Goal: Entertainment & Leisure: Consume media (video, audio)

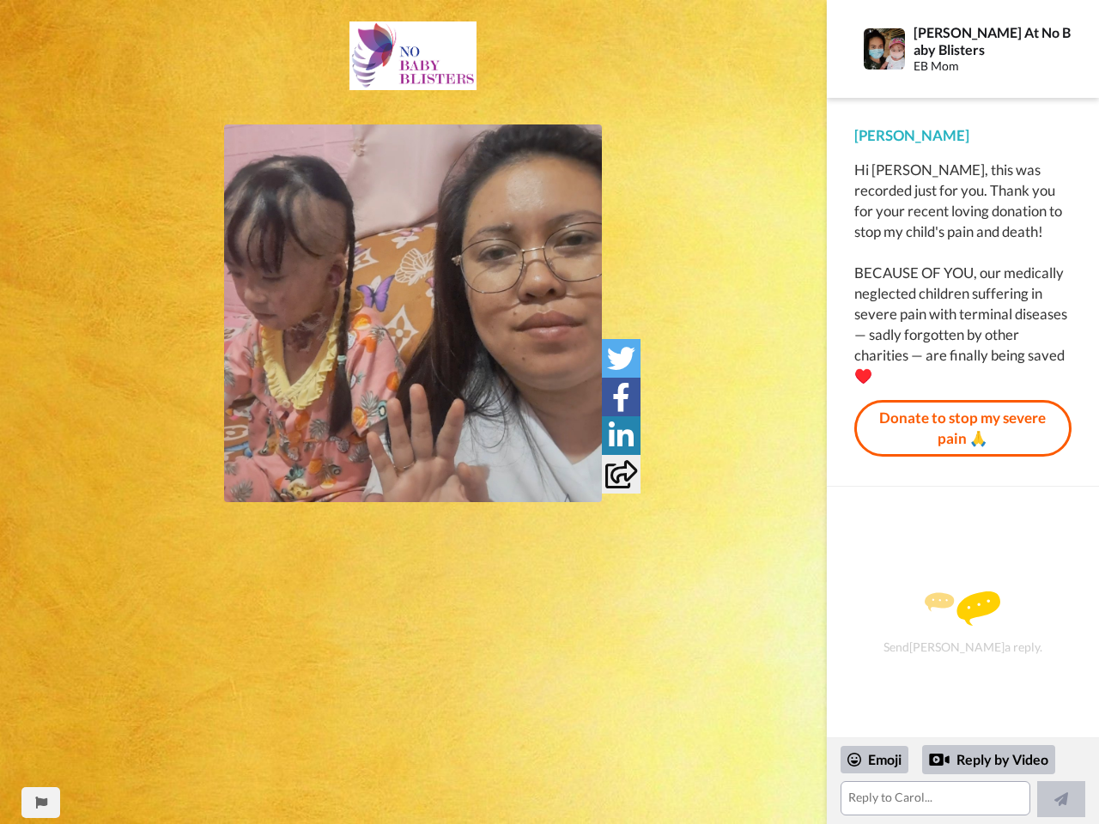
click at [413, 313] on img at bounding box center [413, 313] width 378 height 378
click at [621, 358] on icon at bounding box center [621, 358] width 28 height 28
click at [621, 397] on icon at bounding box center [621, 397] width 18 height 28
click at [621, 435] on icon at bounding box center [621, 436] width 25 height 28
click at [621, 474] on icon at bounding box center [621, 474] width 32 height 28
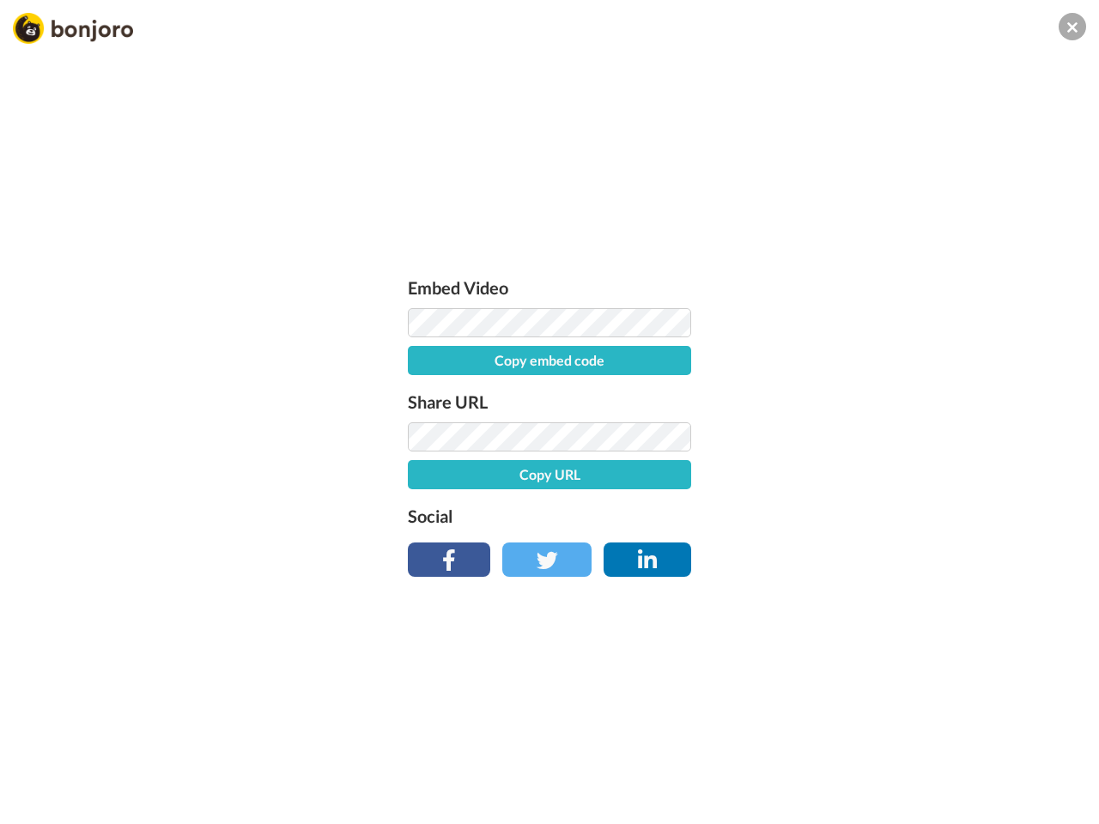
click at [40, 803] on div "Embed Video Copy embed code Share URL Copy URL Social" at bounding box center [549, 505] width 1099 height 824
click at [962, 781] on div "Embed Video Copy embed code Share URL Copy URL Social" at bounding box center [549, 505] width 1099 height 824
click at [875, 760] on div "Embed Video Copy embed code Share URL Copy URL Social" at bounding box center [549, 505] width 1099 height 824
click at [989, 760] on div "Embed Video Copy embed code Share URL Copy URL Social" at bounding box center [549, 505] width 1099 height 824
click at [1061, 799] on div "Embed Video Copy embed code Share URL Copy URL Social" at bounding box center [549, 505] width 1099 height 824
